Goal: Task Accomplishment & Management: Manage account settings

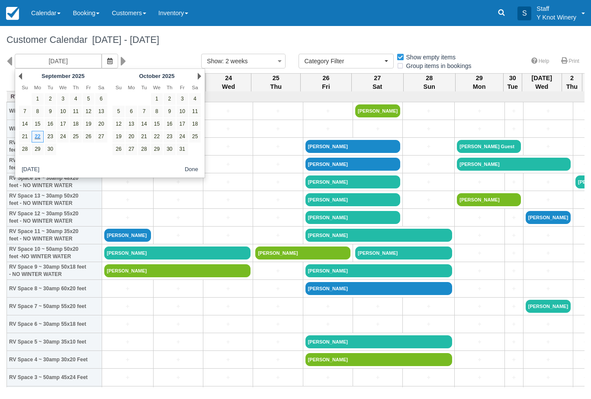
select select
click at [180, 99] on link "3" at bounding box center [183, 99] width 12 height 12
type input "10/03/25"
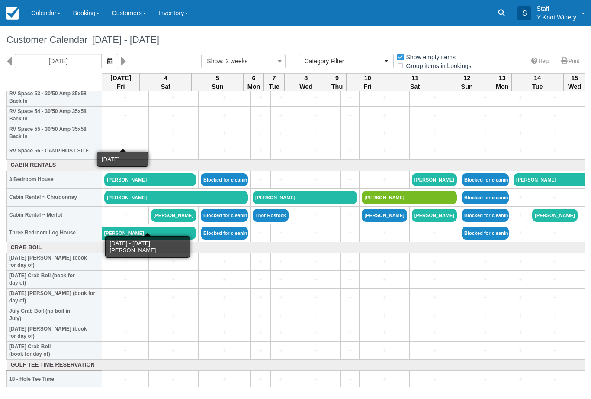
scroll to position [971, 0]
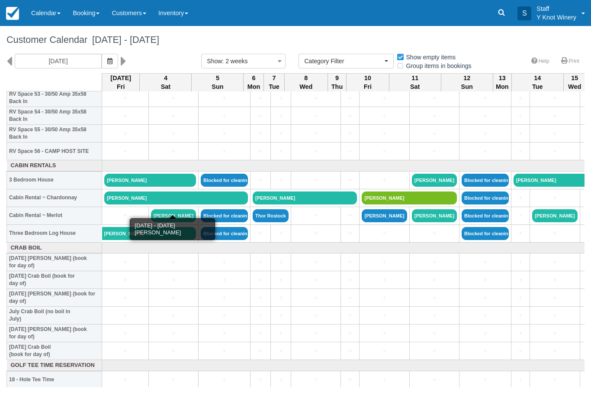
click at [213, 204] on link "Dennis Cochems" at bounding box center [176, 197] width 144 height 13
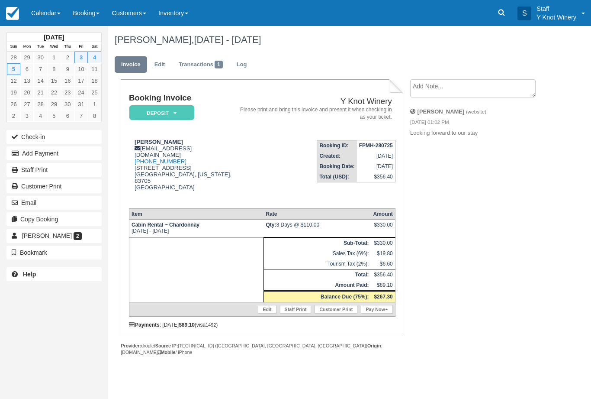
click at [262, 313] on link "Edit" at bounding box center [267, 309] width 18 height 9
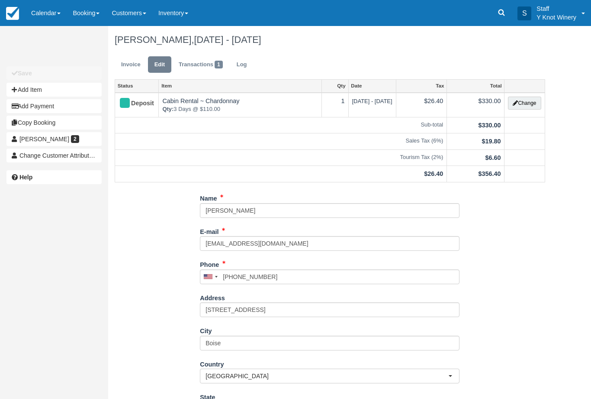
click at [524, 99] on button "Change" at bounding box center [524, 103] width 33 height 13
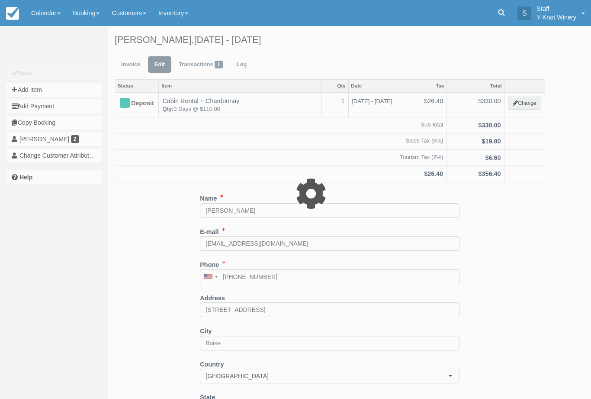
select select "2"
type input "330.00"
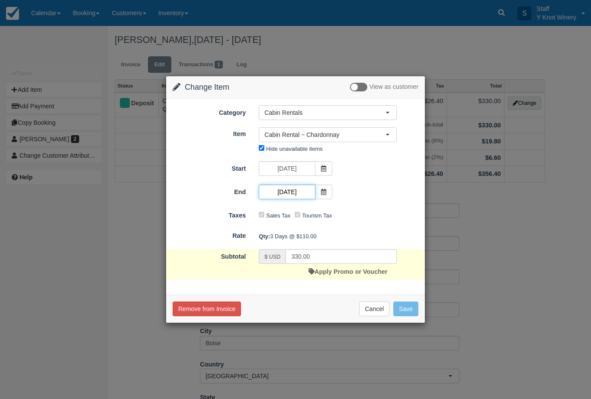
click at [314, 190] on input "10/05/25" at bounding box center [287, 191] width 56 height 15
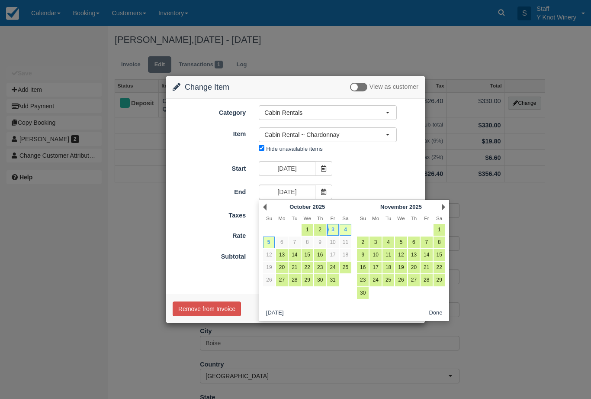
click at [345, 226] on link "4" at bounding box center [346, 230] width 12 height 12
type input "10/04/25"
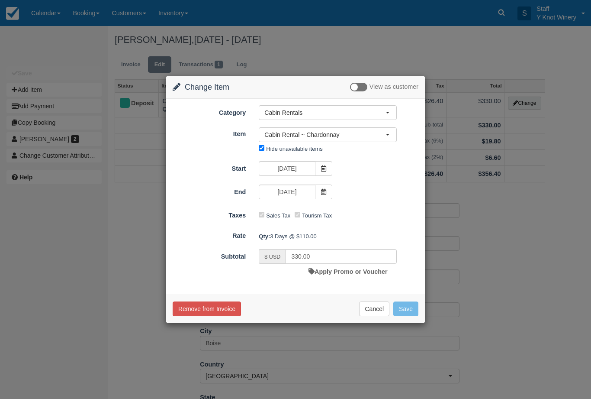
type input "220.00"
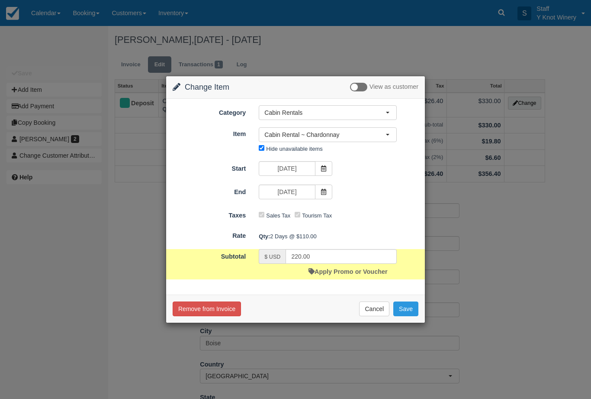
click at [406, 303] on button "Save" at bounding box center [405, 308] width 25 height 15
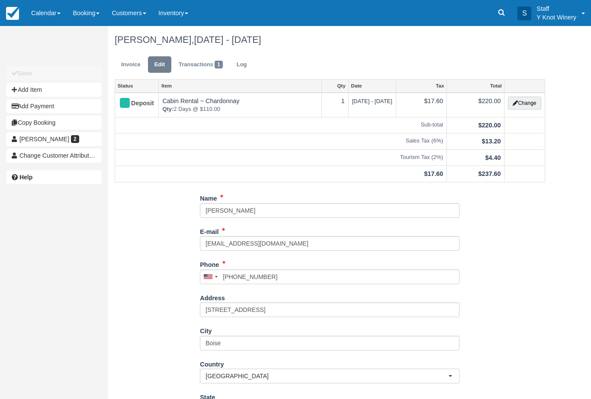
click at [40, 10] on link "Calendar" at bounding box center [46, 13] width 42 height 26
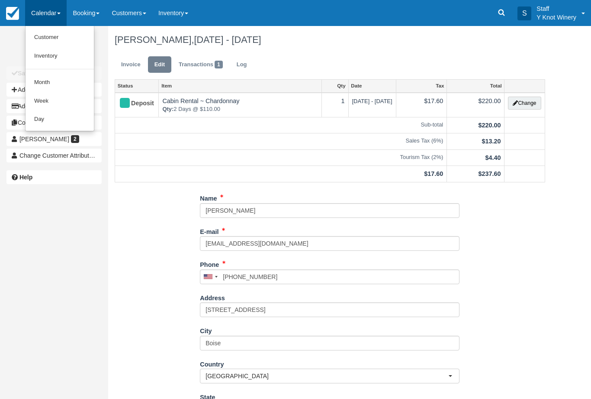
click at [40, 39] on link "Customer" at bounding box center [60, 37] width 68 height 19
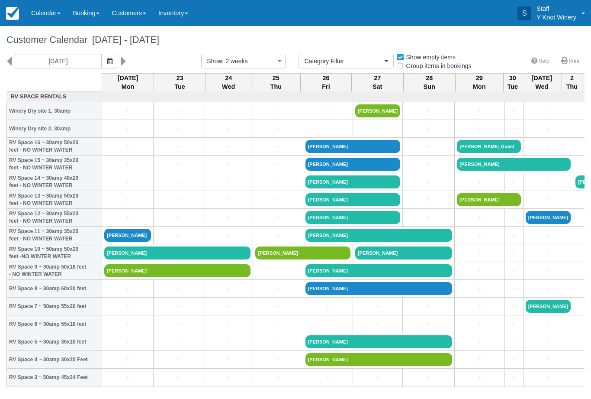
select select
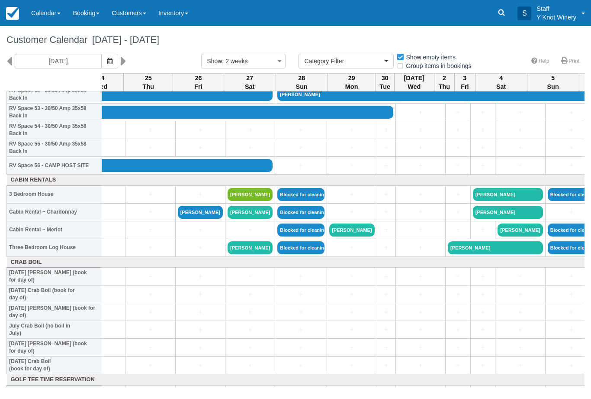
scroll to position [956, 128]
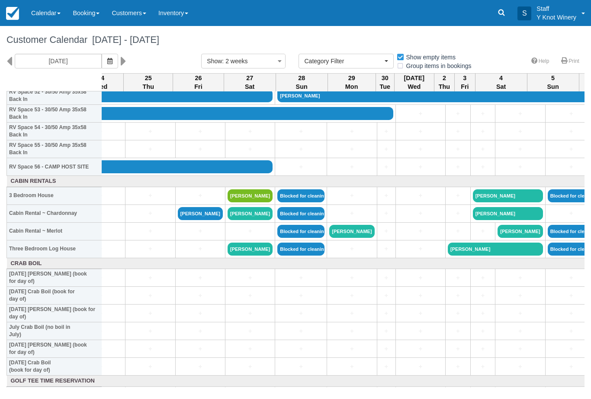
click at [485, 219] on link "Dennis Cochems" at bounding box center [508, 213] width 70 height 13
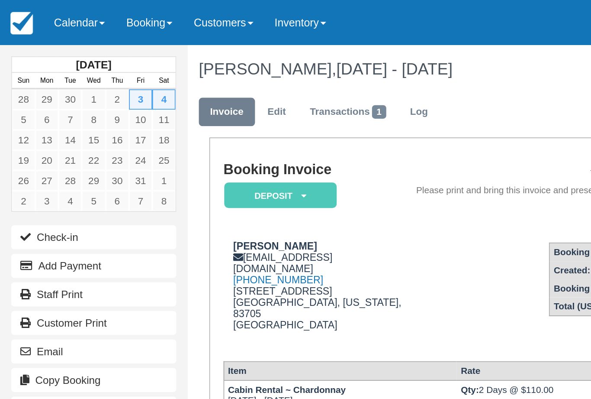
click at [58, 12] on link "Calendar" at bounding box center [46, 13] width 42 height 26
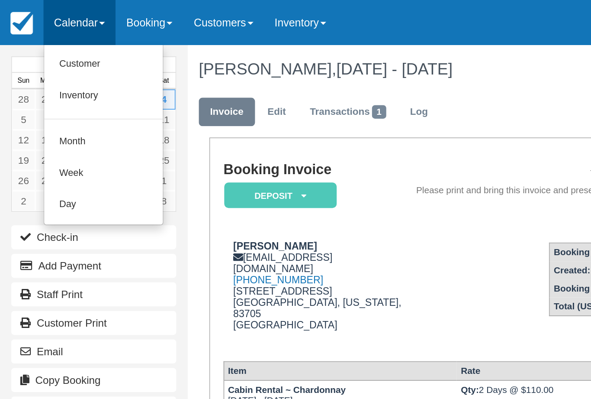
click at [56, 36] on link "Customer" at bounding box center [60, 37] width 68 height 18
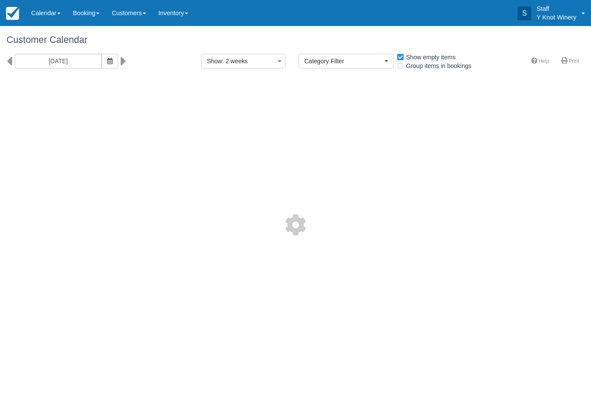
select select
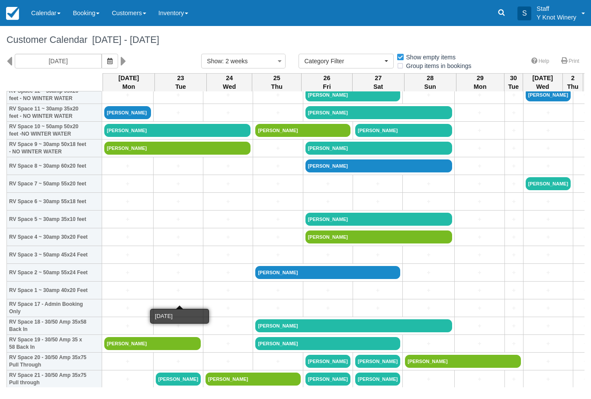
scroll to position [122, 0]
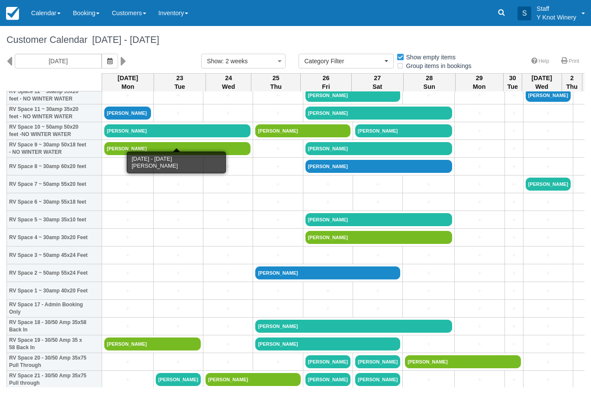
click at [155, 137] on link "[PERSON_NAME]" at bounding box center [177, 130] width 146 height 13
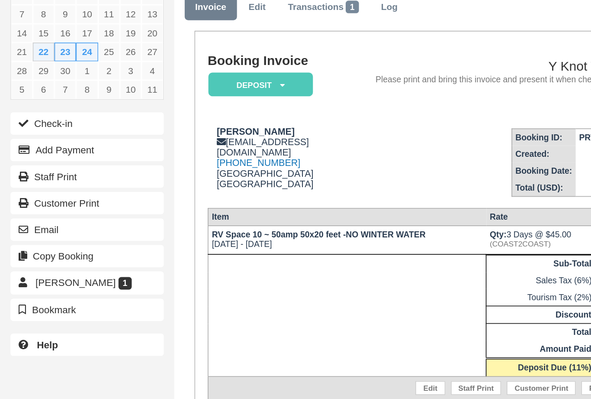
click at [51, 130] on button "Check-in" at bounding box center [53, 137] width 95 height 14
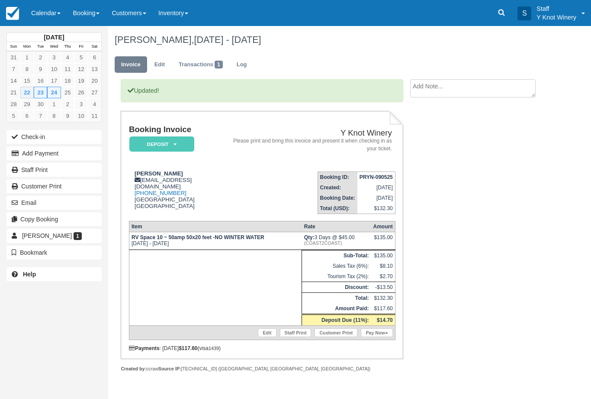
click at [43, 13] on link "Calendar" at bounding box center [46, 13] width 42 height 26
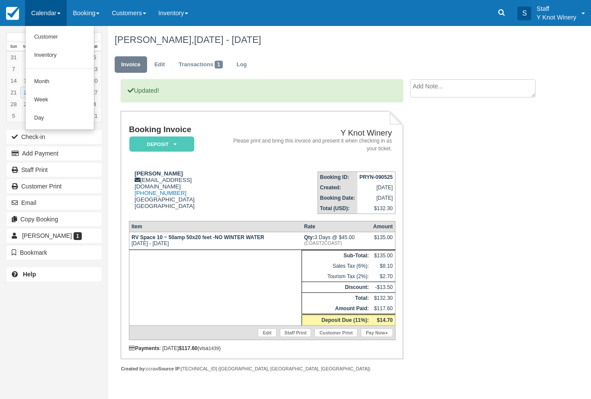
click at [44, 38] on link "Customer" at bounding box center [60, 37] width 68 height 18
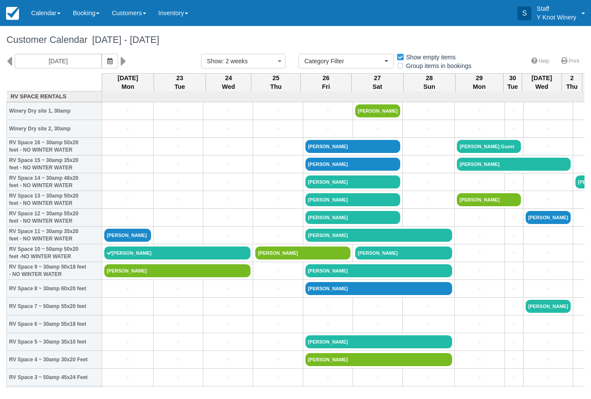
select select
click at [117, 277] on link "[PERSON_NAME]" at bounding box center [177, 270] width 146 height 13
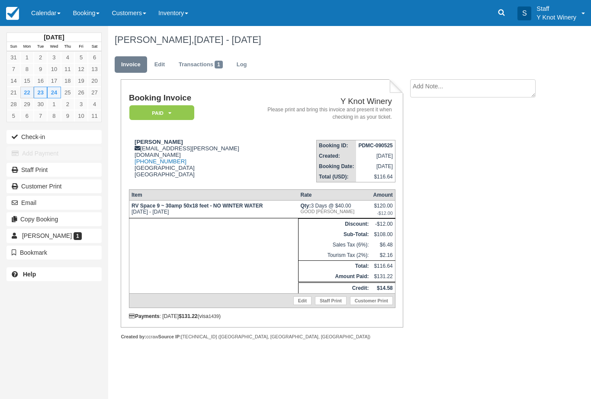
click at [32, 16] on link "Calendar" at bounding box center [46, 13] width 42 height 26
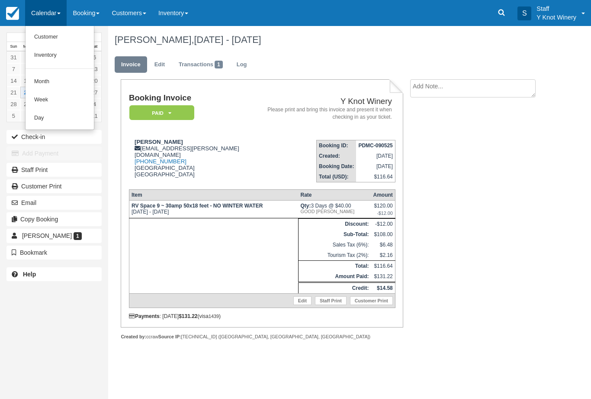
click at [42, 42] on link "Customer" at bounding box center [60, 37] width 68 height 18
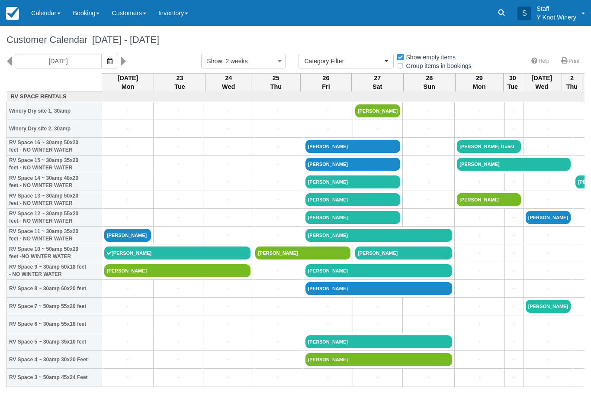
select select
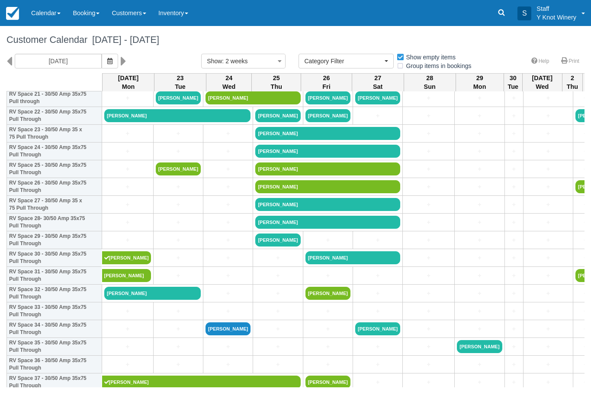
scroll to position [403, 0]
click at [152, 300] on link "[PERSON_NAME]" at bounding box center [152, 293] width 97 height 13
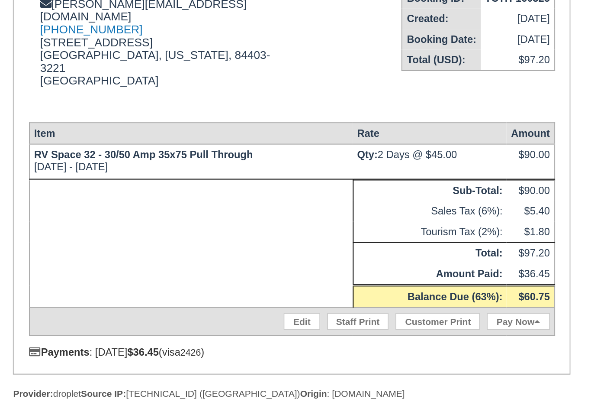
scroll to position [147, 115]
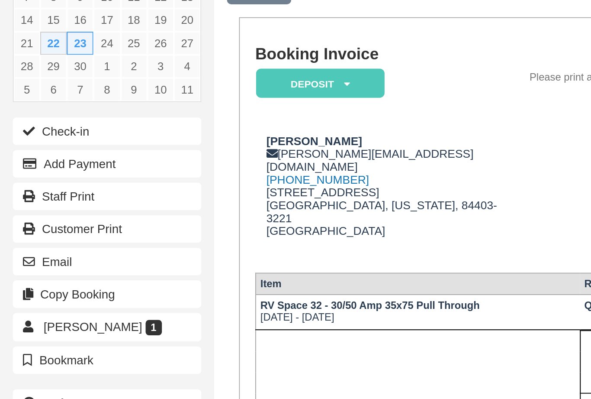
click at [36, 130] on button "Check-in" at bounding box center [53, 137] width 95 height 14
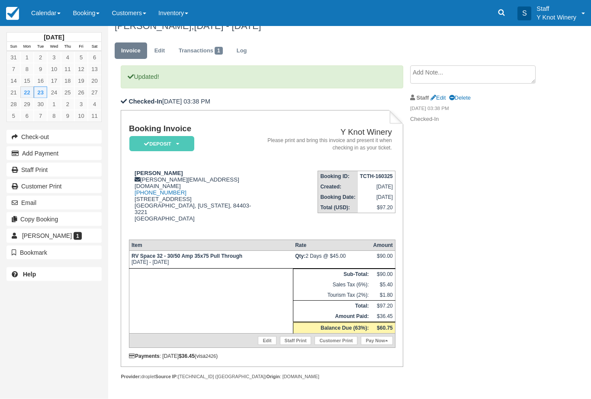
scroll to position [24, 0]
